Goal: Transaction & Acquisition: Purchase product/service

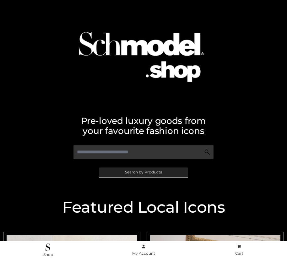
click at [143, 172] on span "Search by Products" at bounding box center [143, 173] width 37 height 4
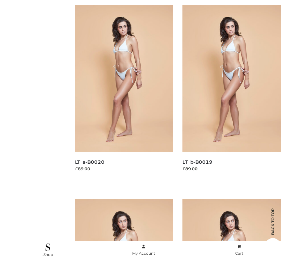
scroll to position [104, 0]
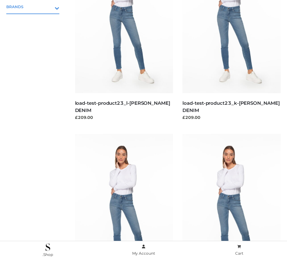
click at [48, 7] on icon "Toggle Submenu" at bounding box center [24, 7] width 70 height 7
click at [36, 34] on span "PARKERSMITH" at bounding box center [36, 33] width 47 height 7
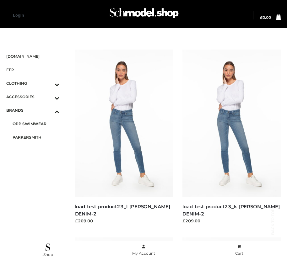
scroll to position [718, 0]
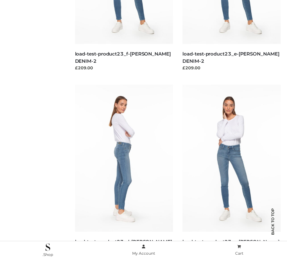
click at [124, 172] on img at bounding box center [124, 158] width 98 height 147
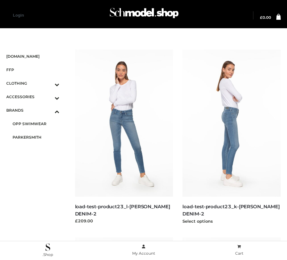
click at [232, 137] on img at bounding box center [232, 123] width 98 height 147
